Goal: Find specific page/section: Find specific page/section

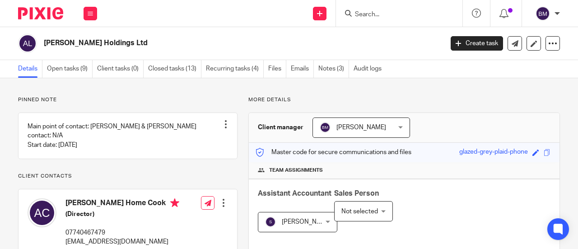
click at [385, 8] on form at bounding box center [402, 13] width 96 height 11
click at [383, 12] on input "Search" at bounding box center [394, 15] width 81 height 8
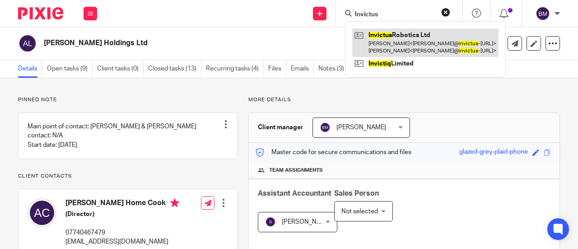
type input "Invictus"
click at [396, 45] on link at bounding box center [425, 42] width 146 height 28
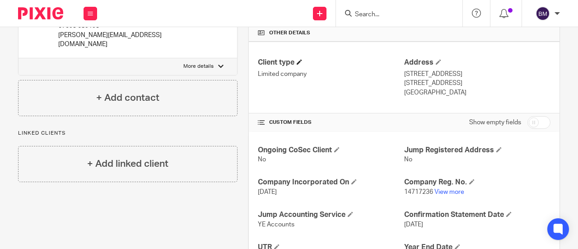
scroll to position [271, 0]
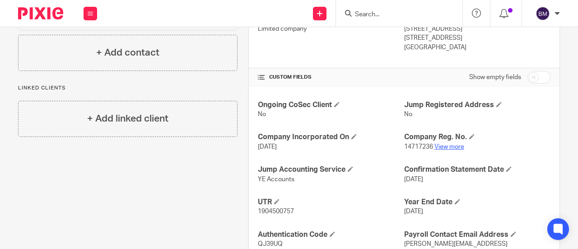
click at [442, 148] on link "View more" at bounding box center [450, 147] width 30 height 6
